Goal: Task Accomplishment & Management: Use online tool/utility

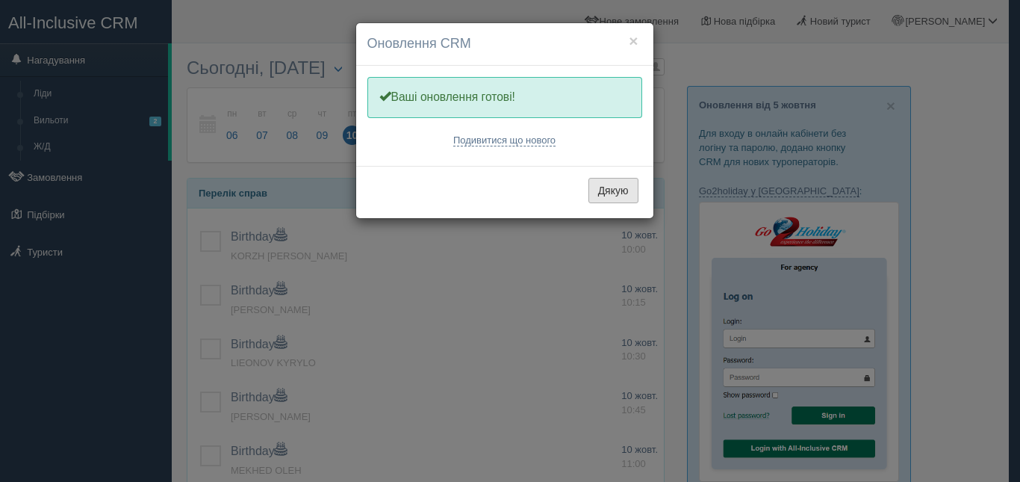
click at [602, 182] on button "Дякую" at bounding box center [614, 190] width 50 height 25
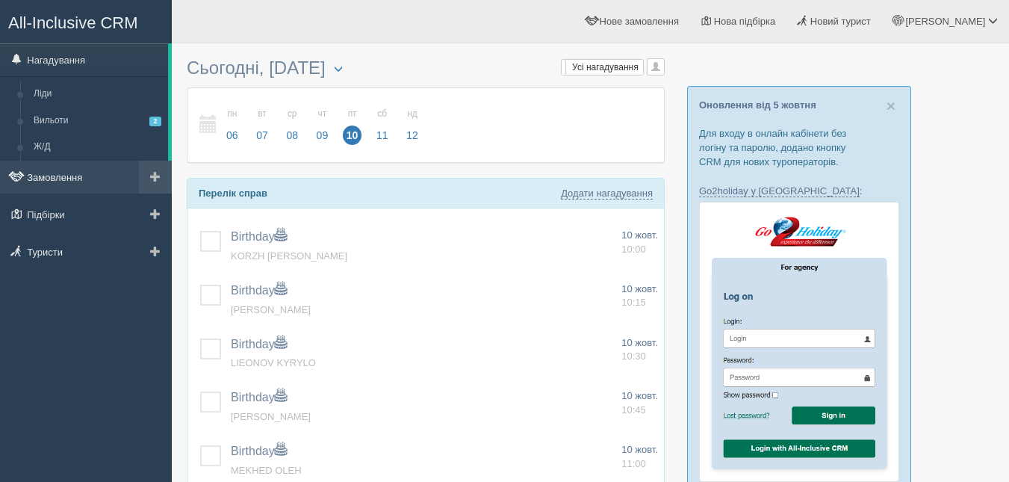
click at [65, 169] on link "Замовлення" at bounding box center [86, 177] width 172 height 33
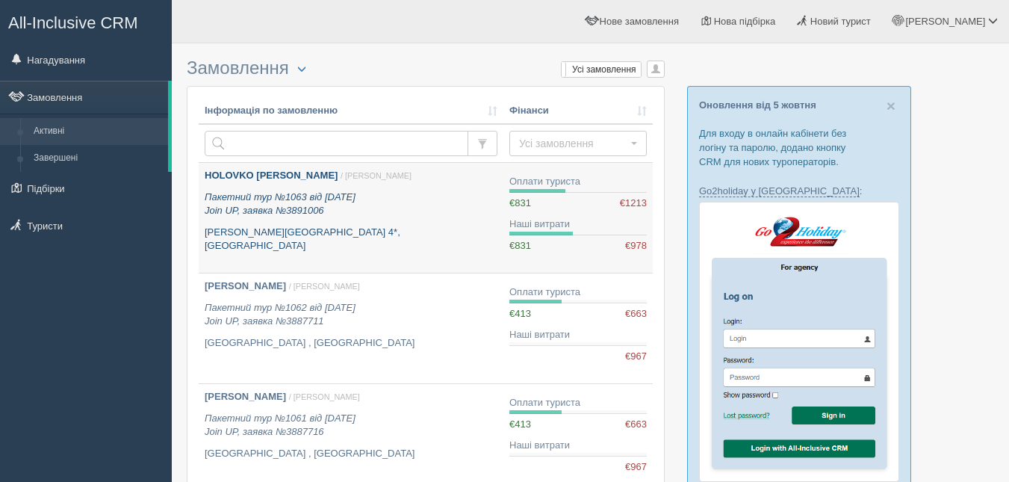
click at [251, 176] on b "[PERSON_NAME]" at bounding box center [271, 175] width 133 height 11
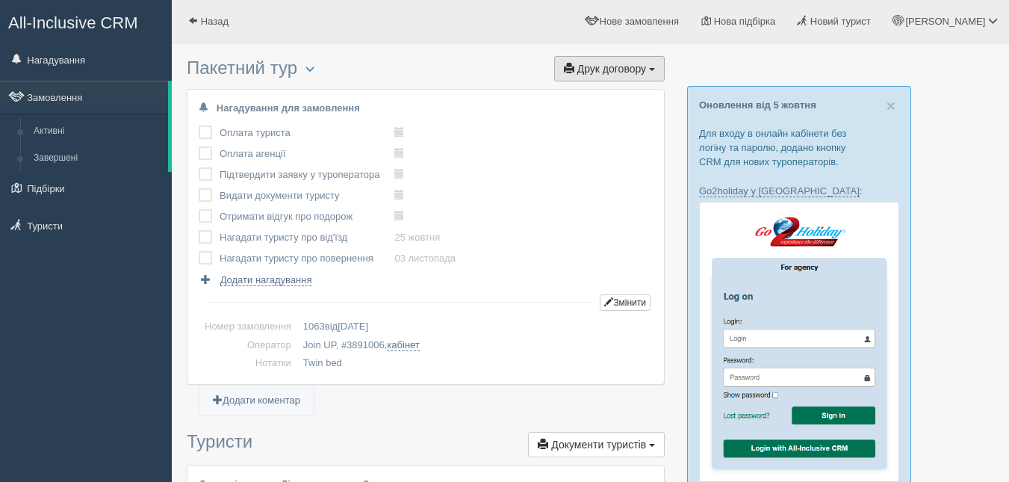
click at [640, 63] on span "Друк договору" at bounding box center [611, 69] width 69 height 12
click at [621, 92] on link "Join UP" at bounding box center [563, 96] width 202 height 25
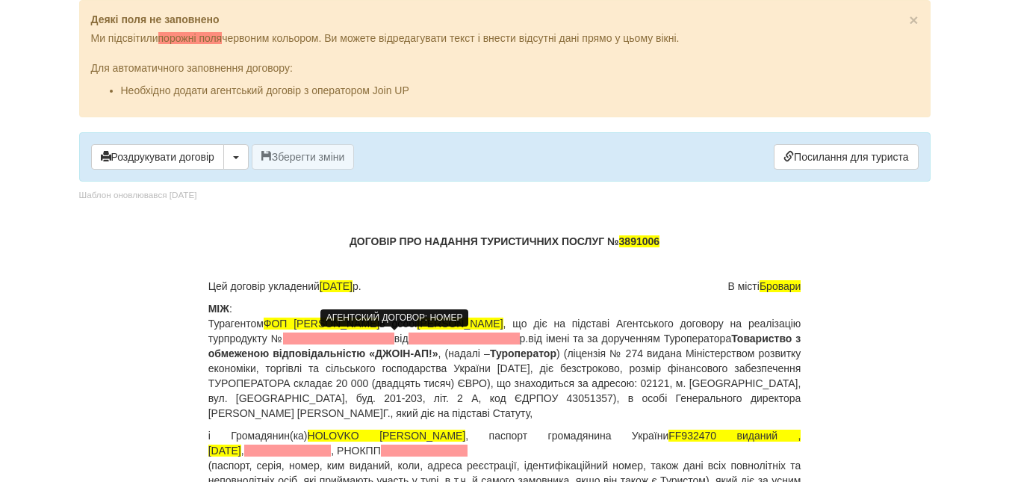
click at [366, 336] on span at bounding box center [338, 338] width 111 height 12
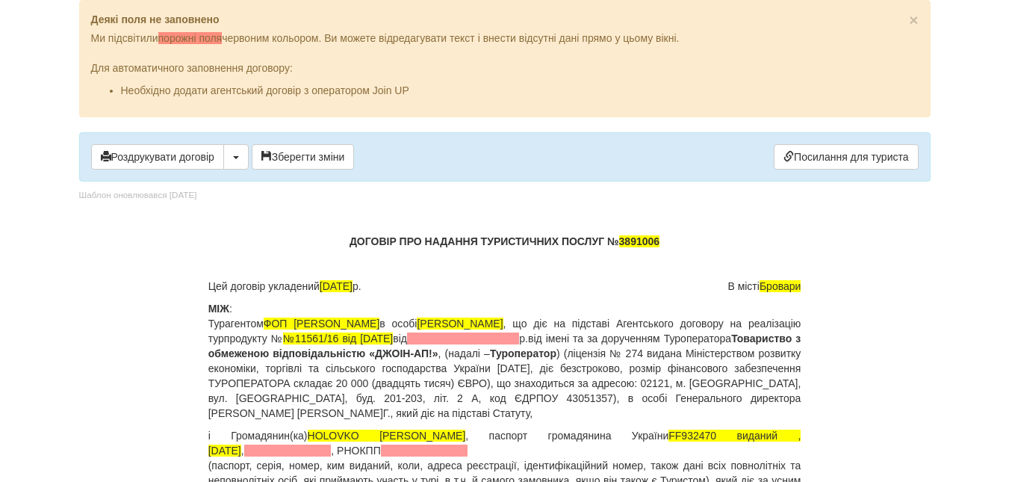
drag, startPoint x: 474, startPoint y: 338, endPoint x: 598, endPoint y: 341, distance: 124.0
click at [598, 341] on p "МІЖ : Турагентом ФОП Склярець Олена Сергіївна в особі Склярець О.С. , що діє на…" at bounding box center [504, 360] width 593 height 119
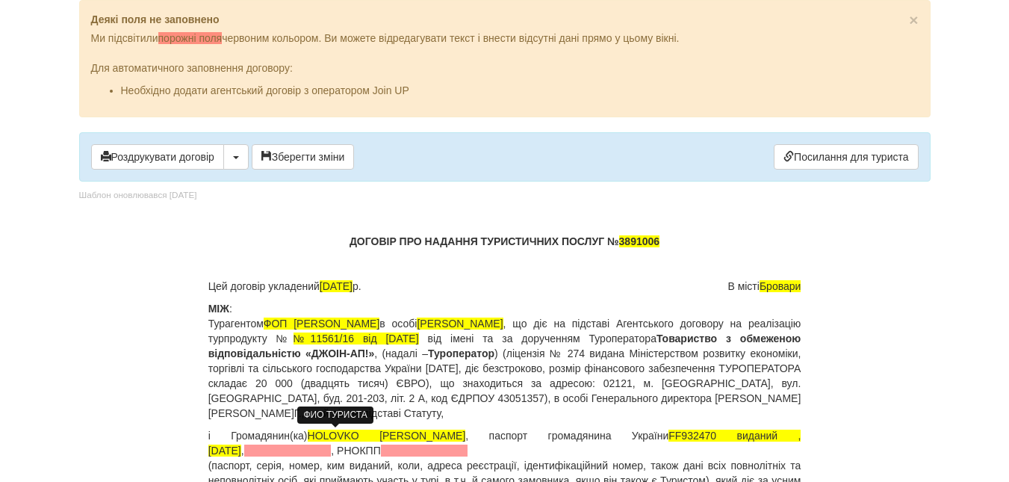
click at [376, 435] on span "[PERSON_NAME]" at bounding box center [387, 435] width 158 height 12
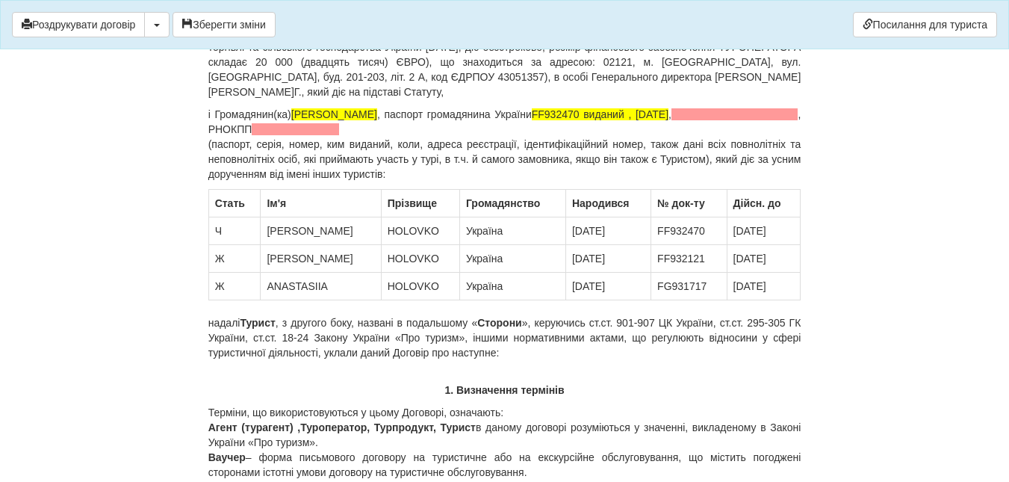
scroll to position [220, 0]
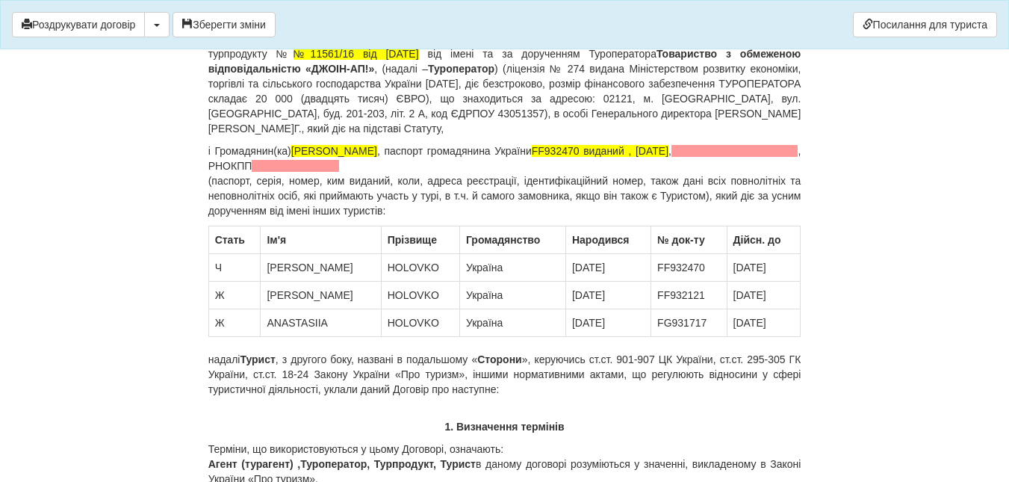
click at [435, 172] on p "і Громадянин(ка) Головко Юрій Олександрович , паспорт громадянина України FF932…" at bounding box center [504, 180] width 593 height 75
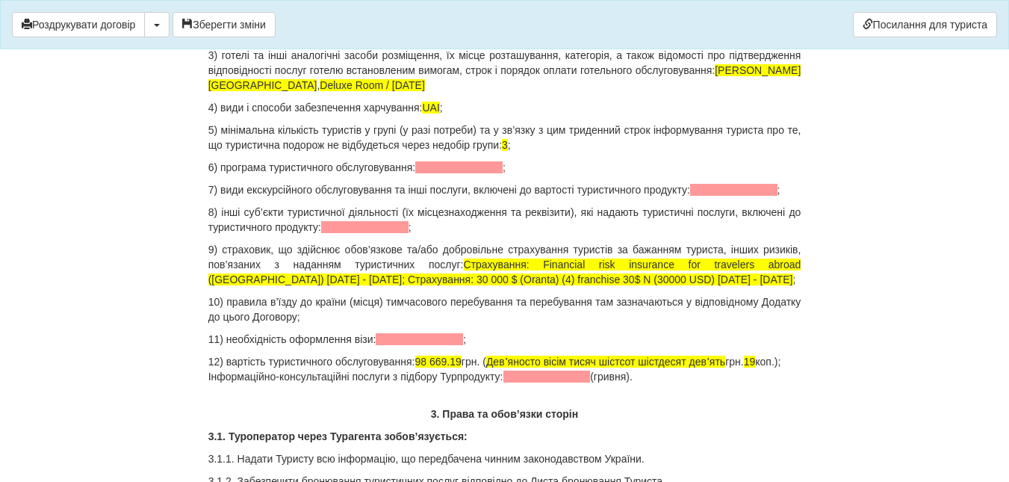
scroll to position [1744, 0]
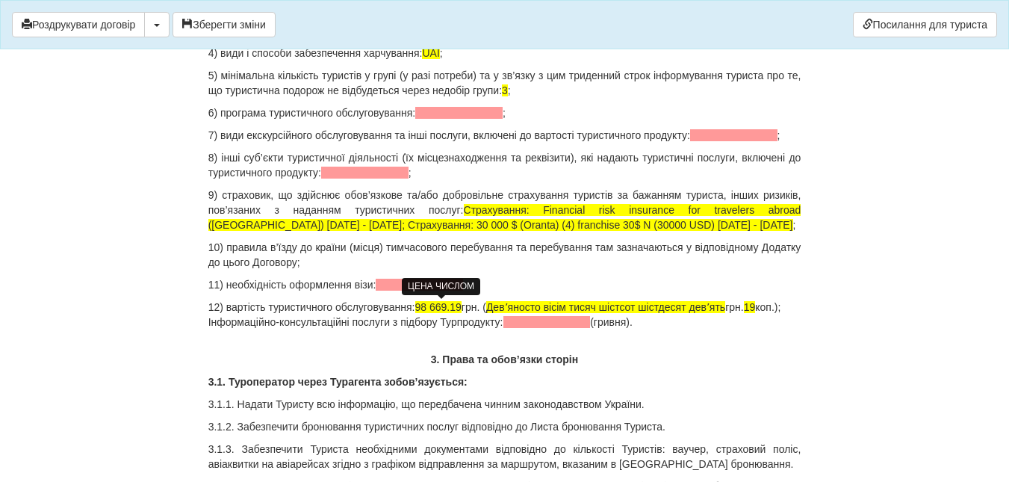
click at [425, 301] on span "98 669.19" at bounding box center [438, 307] width 46 height 12
drag, startPoint x: 425, startPoint y: 301, endPoint x: 462, endPoint y: 304, distance: 37.5
click at [462, 304] on span "98 669.19" at bounding box center [438, 307] width 46 height 12
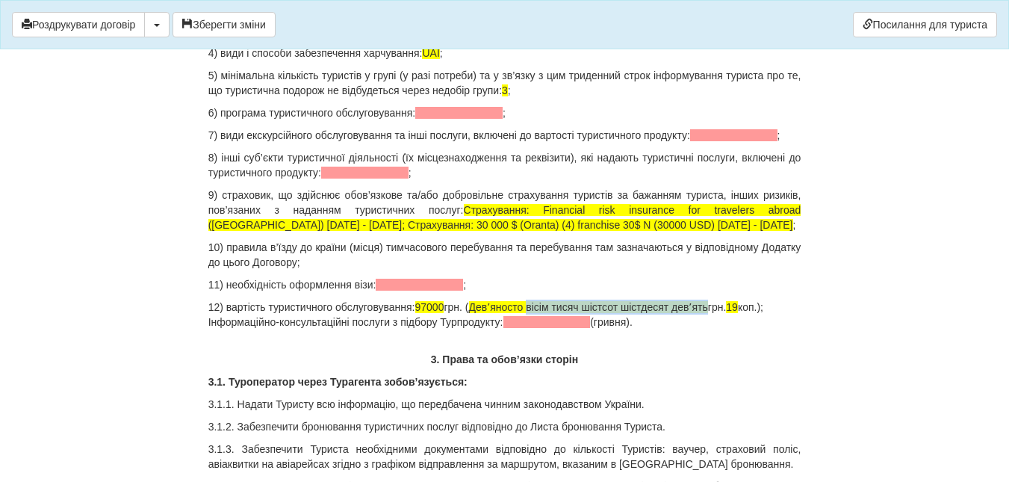
drag, startPoint x: 532, startPoint y: 307, endPoint x: 713, endPoint y: 310, distance: 181.5
click at [713, 310] on p "12) вартість туристичного обслуговування: 97000 грн. ( Девʼяносто вісім тисяч ш…" at bounding box center [504, 314] width 593 height 30
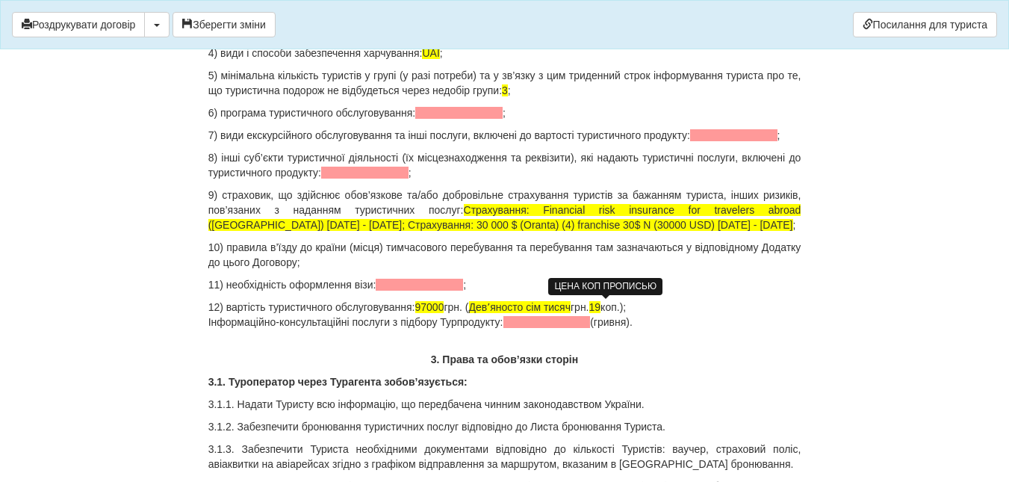
click at [601, 308] on span "19" at bounding box center [595, 307] width 12 height 12
drag, startPoint x: 653, startPoint y: 319, endPoint x: 190, endPoint y: 397, distance: 469.5
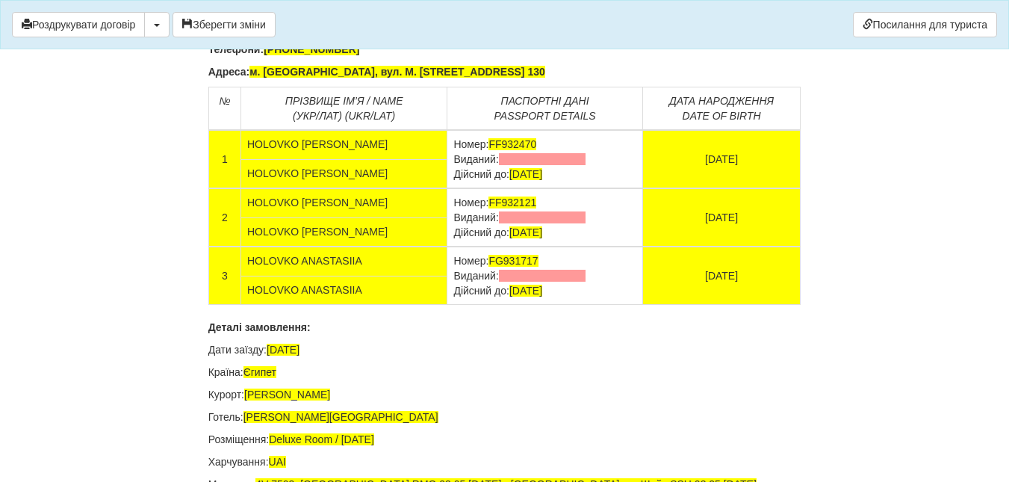
scroll to position [9867, 0]
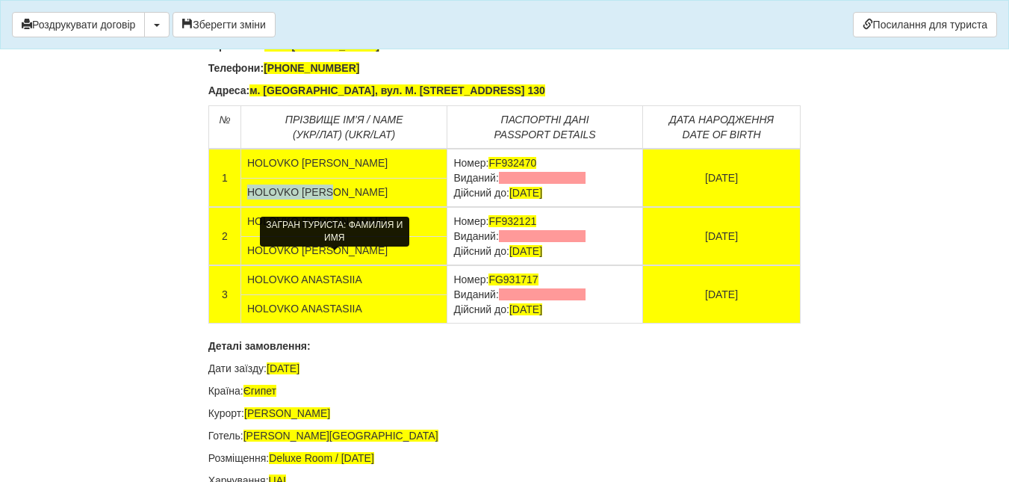
drag, startPoint x: 374, startPoint y: 262, endPoint x: 252, endPoint y: 267, distance: 122.6
click at [252, 207] on td "[PERSON_NAME]" at bounding box center [343, 192] width 206 height 29
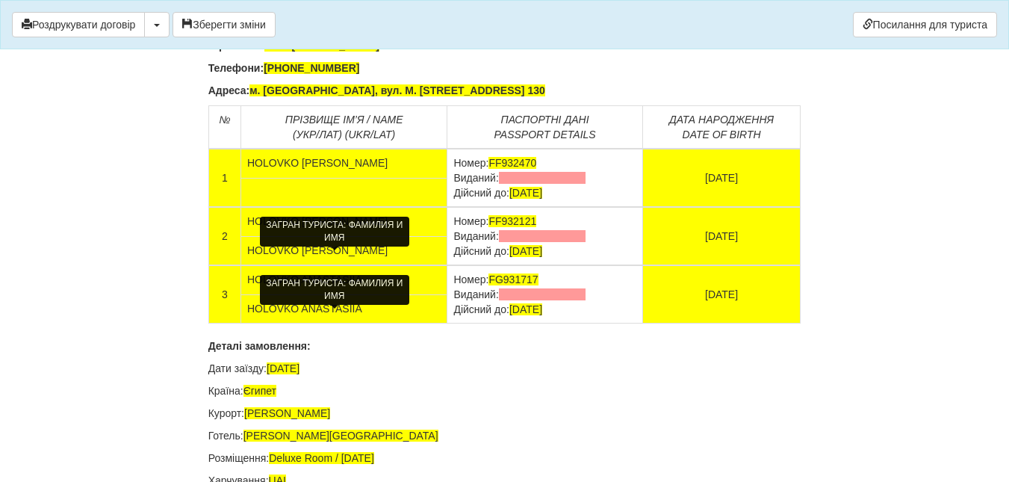
click at [333, 265] on td "[PERSON_NAME]" at bounding box center [343, 250] width 206 height 29
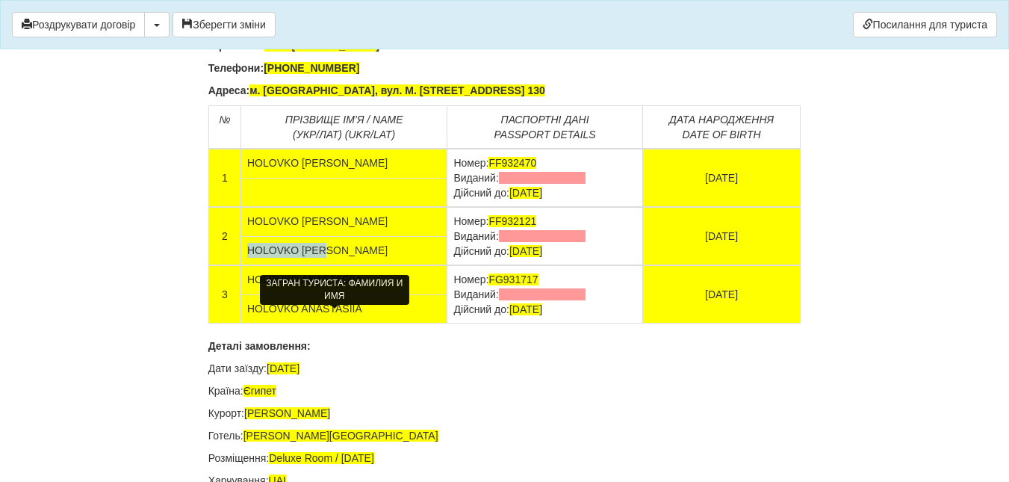
drag, startPoint x: 333, startPoint y: 329, endPoint x: 235, endPoint y: 334, distance: 98.7
click at [235, 265] on tbody "2 HOLOVKO OLHA Номер: FF932121 Виданий: Дійсний до: 22.03.2027 26.01.1964 HOLOV…" at bounding box center [504, 236] width 592 height 58
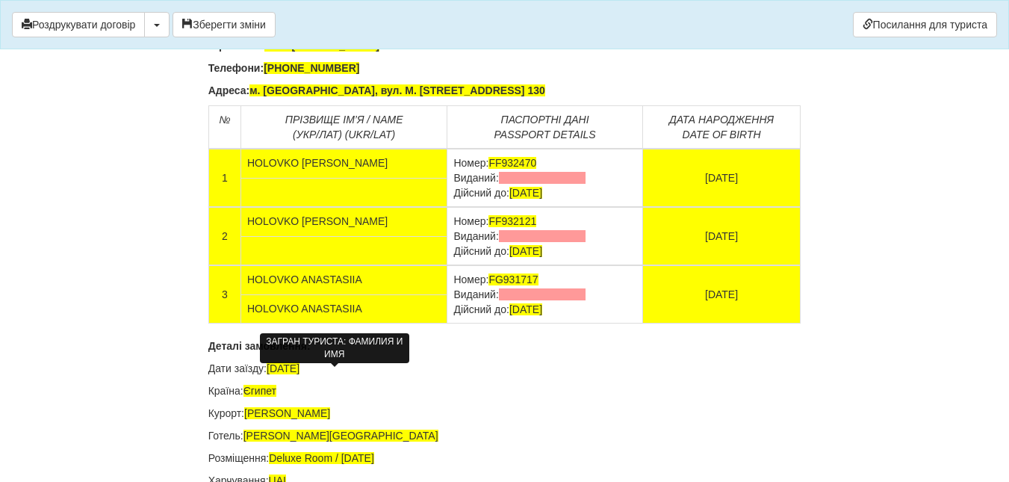
click at [367, 323] on td "HOLOVKO ANASTASIIA" at bounding box center [343, 308] width 206 height 29
drag, startPoint x: 367, startPoint y: 387, endPoint x: 163, endPoint y: 391, distance: 204.7
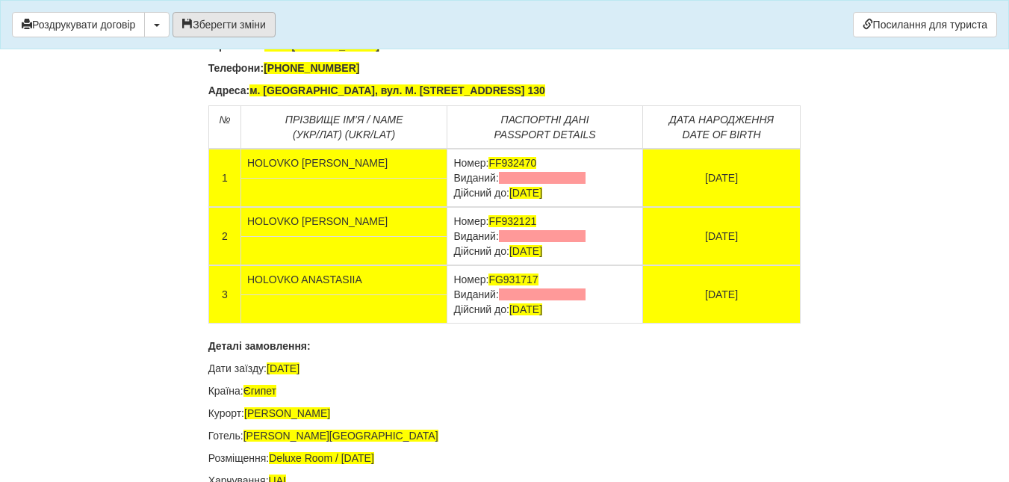
click at [182, 29] on button "Зберегти зміни" at bounding box center [224, 24] width 103 height 25
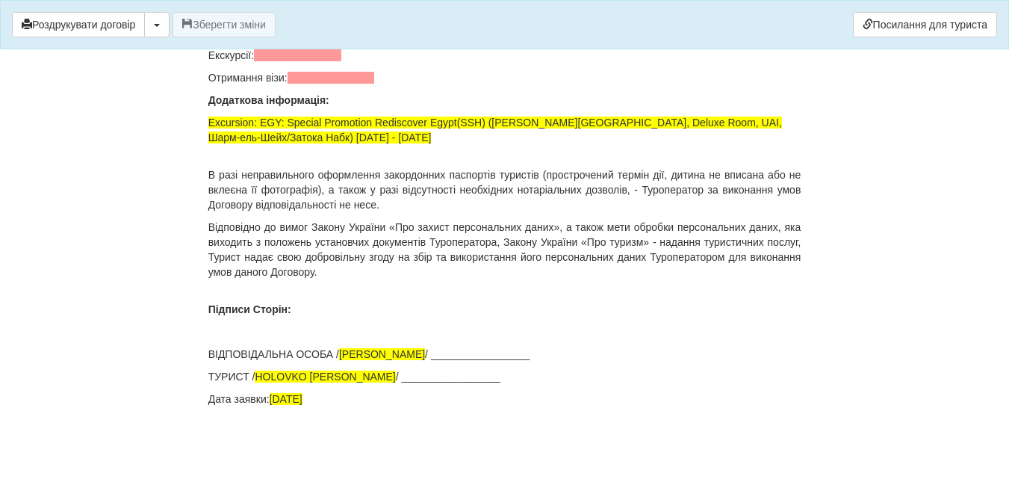
scroll to position [10554, 0]
click at [340, 371] on span "[PERSON_NAME]" at bounding box center [325, 376] width 140 height 12
click at [194, 31] on button "Зберегти зміни" at bounding box center [224, 24] width 103 height 25
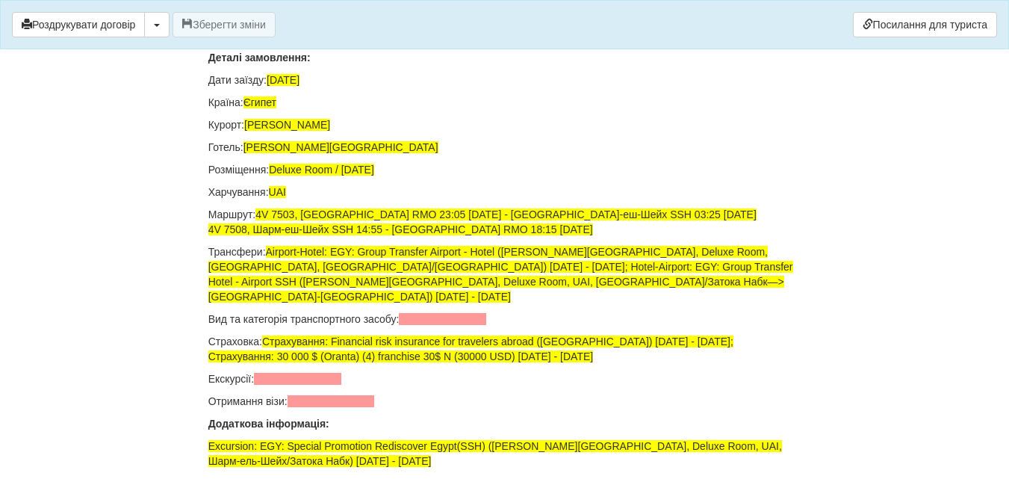
scroll to position [10210, 0]
